Goal: Task Accomplishment & Management: Manage account settings

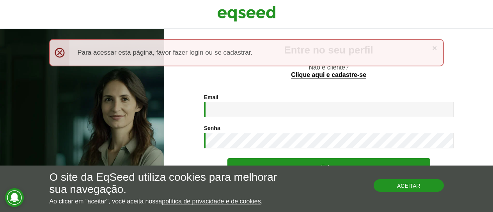
click at [402, 187] on button "Aceitar" at bounding box center [408, 185] width 70 height 12
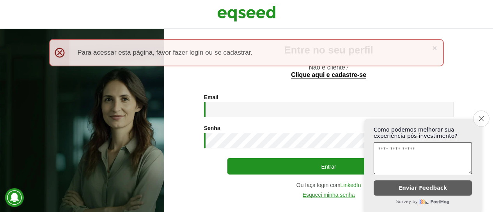
click at [481, 116] on icon "Close survey" at bounding box center [480, 118] width 5 height 5
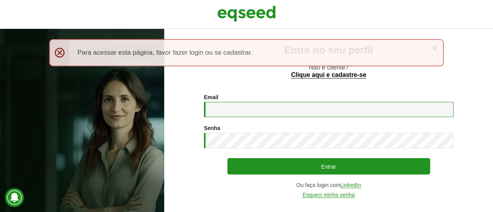
click at [278, 110] on input "Email *" at bounding box center [329, 109] width 250 height 15
type input "**********"
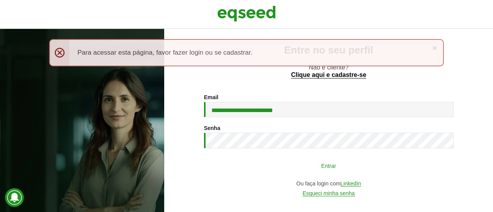
click at [322, 165] on button "Entrar" at bounding box center [328, 165] width 203 height 15
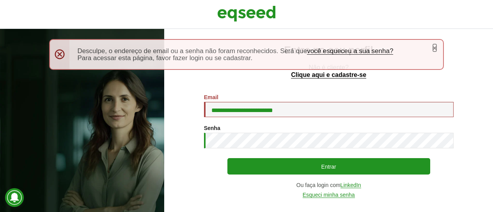
click at [436, 47] on link "×" at bounding box center [434, 48] width 5 height 8
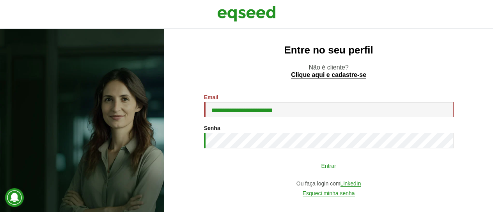
click at [334, 168] on button "Entrar" at bounding box center [328, 165] width 203 height 15
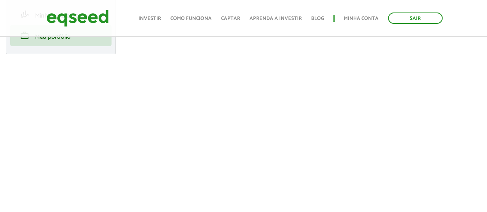
scroll to position [117, 0]
